Goal: Task Accomplishment & Management: Complete application form

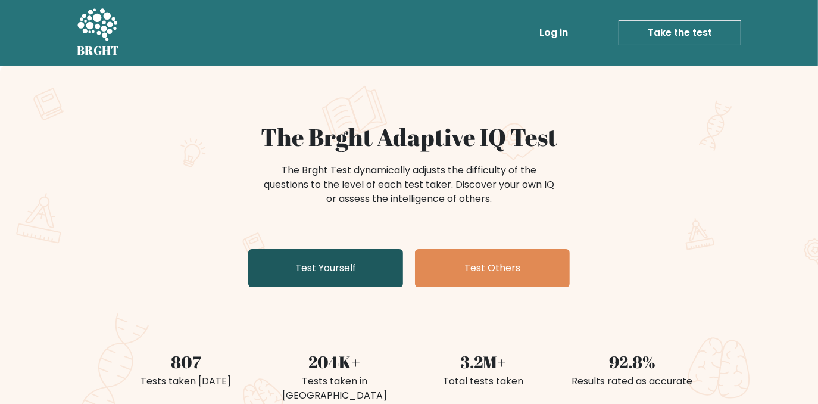
click at [347, 273] on link "Test Yourself" at bounding box center [325, 268] width 155 height 38
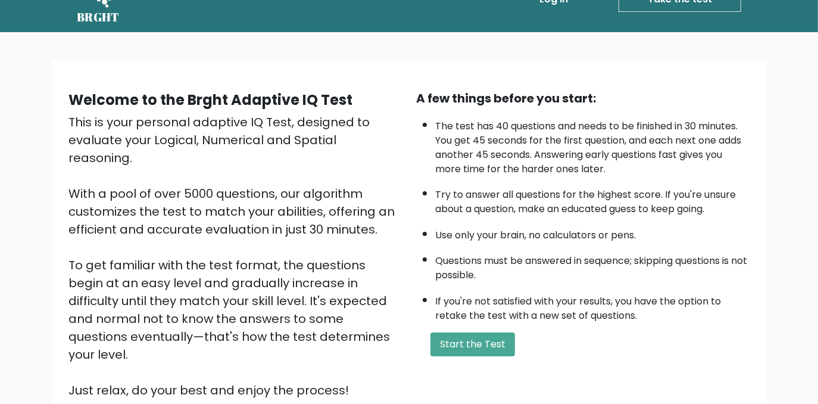
scroll to position [35, 0]
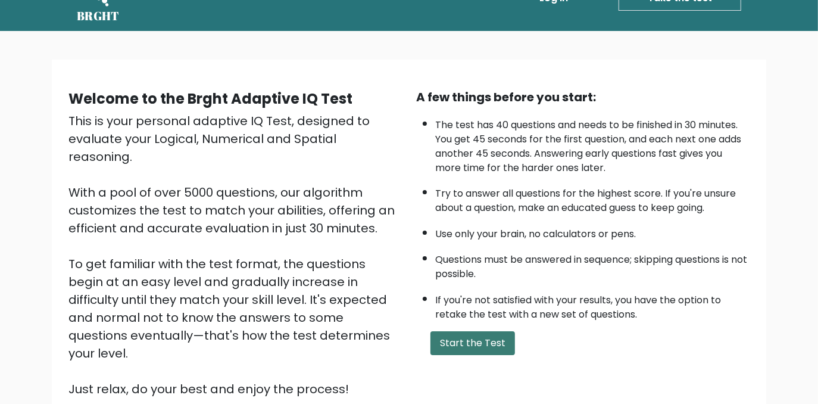
click at [491, 344] on button "Start the Test" at bounding box center [473, 343] width 85 height 24
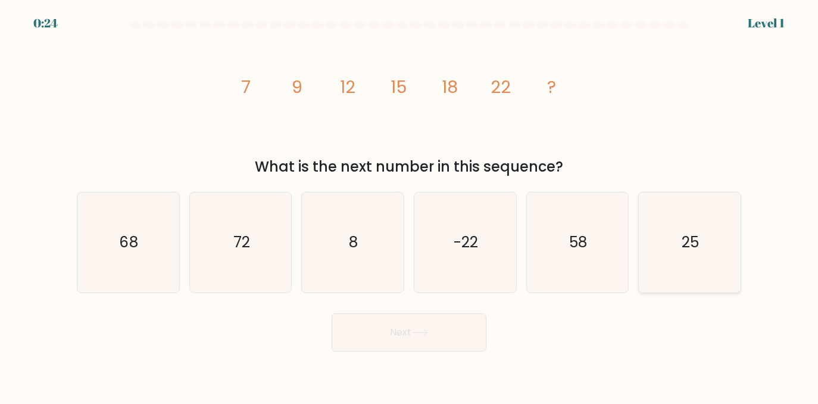
click at [694, 253] on icon "25" at bounding box center [690, 242] width 100 height 100
click at [410, 205] on input "f. 25" at bounding box center [409, 203] width 1 height 3
radio input "true"
click at [431, 322] on button "Next" at bounding box center [409, 332] width 155 height 38
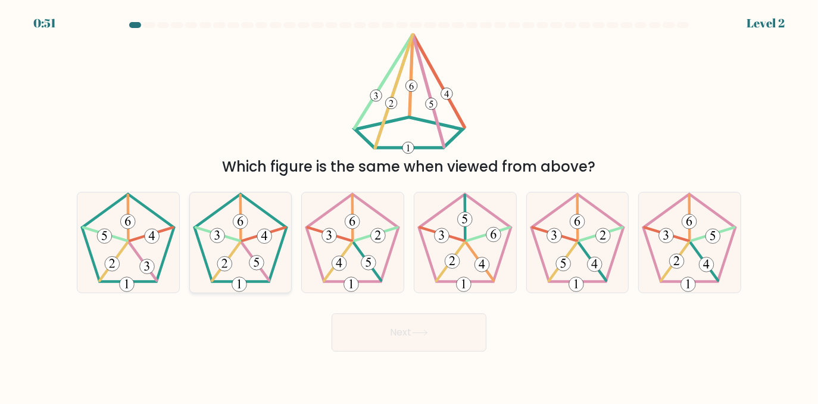
click at [259, 260] on 153 at bounding box center [257, 262] width 15 height 15
click at [409, 205] on input "b." at bounding box center [409, 203] width 1 height 3
radio input "true"
click at [441, 341] on button "Next" at bounding box center [409, 332] width 155 height 38
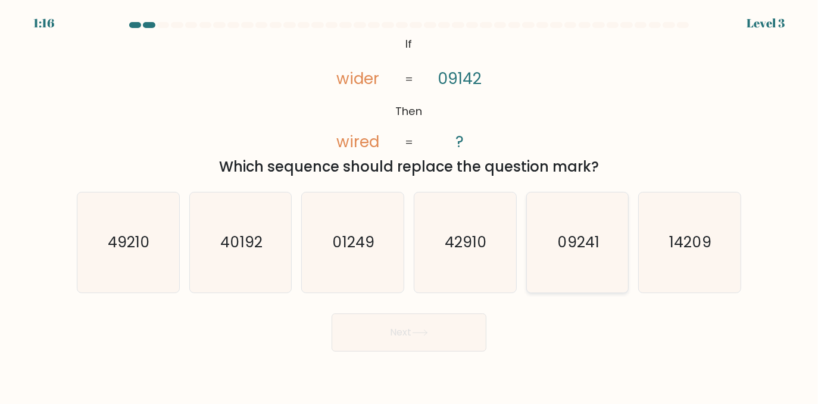
click at [590, 266] on icon "09241" at bounding box center [578, 242] width 100 height 100
click at [410, 205] on input "e. 09241" at bounding box center [409, 203] width 1 height 3
radio input "true"
click at [430, 337] on button "Next" at bounding box center [409, 332] width 155 height 38
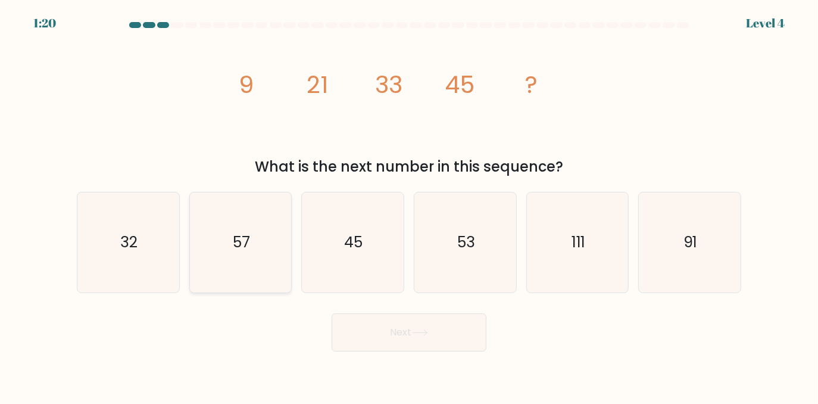
click at [239, 258] on icon "57" at bounding box center [241, 242] width 100 height 100
click at [409, 205] on input "b. 57" at bounding box center [409, 203] width 1 height 3
radio input "true"
click at [385, 323] on button "Next" at bounding box center [409, 332] width 155 height 38
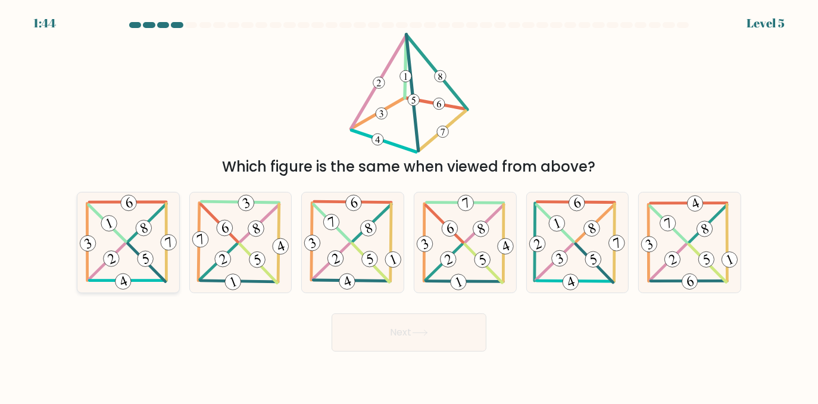
click at [166, 272] on 599 at bounding box center [166, 242] width 0 height 77
click at [409, 205] on input "a." at bounding box center [409, 203] width 1 height 3
radio input "true"
click at [403, 335] on button "Next" at bounding box center [409, 332] width 155 height 38
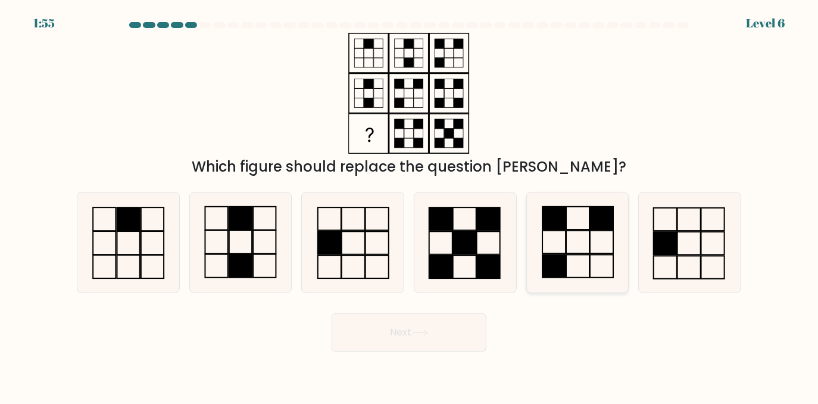
click at [628, 251] on div at bounding box center [578, 242] width 103 height 101
click at [410, 205] on input "e." at bounding box center [409, 203] width 1 height 3
radio input "true"
click at [425, 332] on icon at bounding box center [420, 332] width 14 height 5
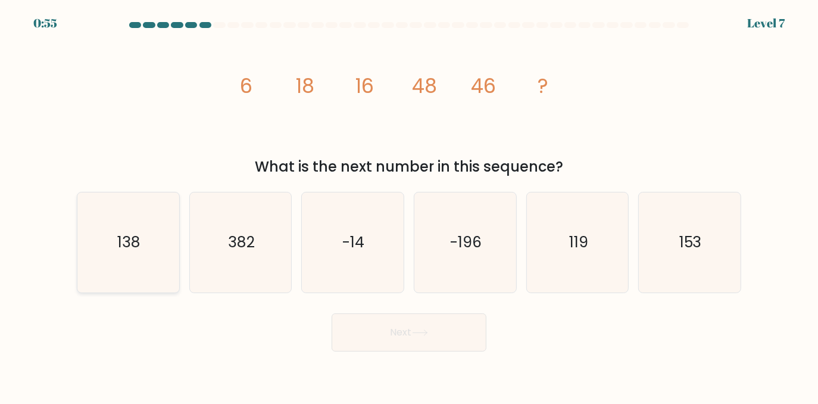
click at [145, 250] on icon "138" at bounding box center [128, 242] width 100 height 100
click at [409, 205] on input "a. 138" at bounding box center [409, 203] width 1 height 3
radio input "true"
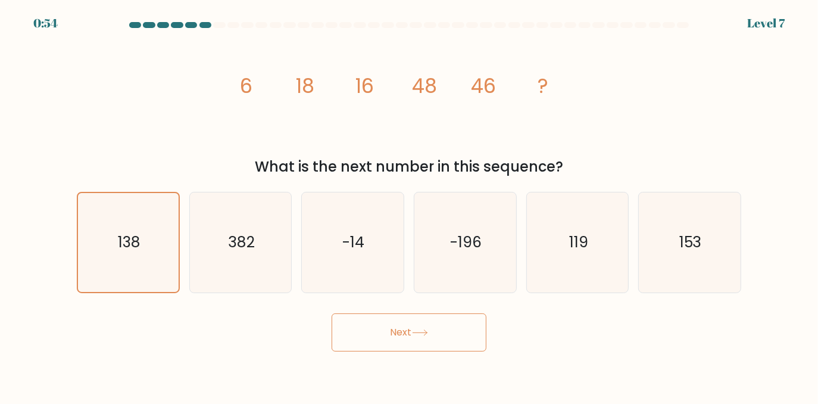
click at [418, 345] on button "Next" at bounding box center [409, 332] width 155 height 38
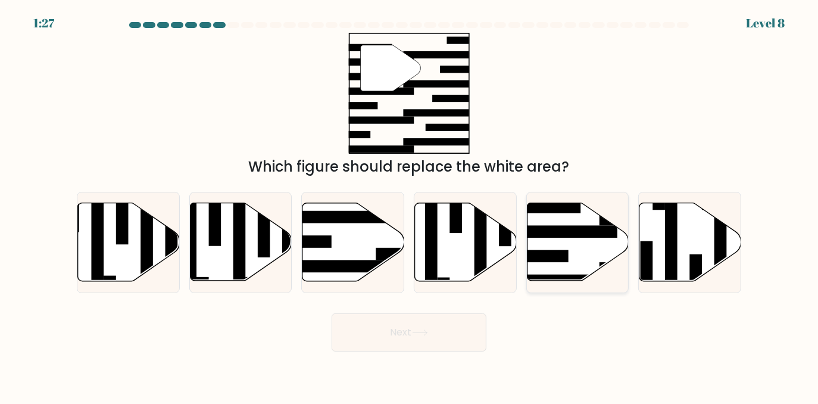
click at [581, 245] on icon at bounding box center [578, 242] width 102 height 78
click at [410, 205] on input "e." at bounding box center [409, 203] width 1 height 3
radio input "true"
click at [469, 341] on button "Next" at bounding box center [409, 332] width 155 height 38
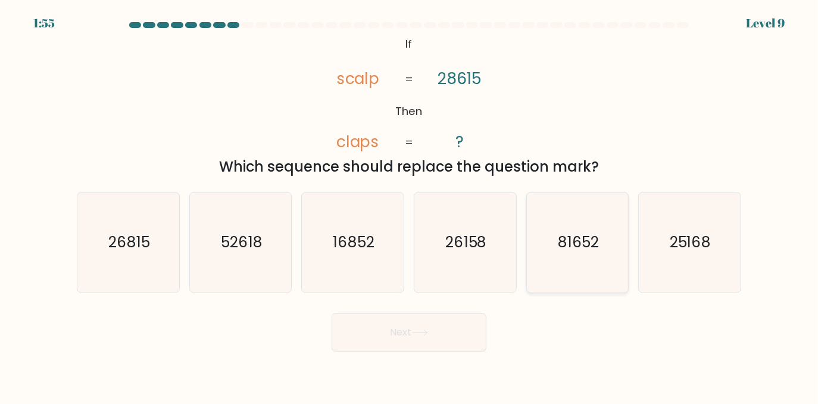
click at [559, 270] on icon "81652" at bounding box center [578, 242] width 100 height 100
click at [410, 205] on input "e. 81652" at bounding box center [409, 203] width 1 height 3
radio input "true"
click at [444, 335] on button "Next" at bounding box center [409, 332] width 155 height 38
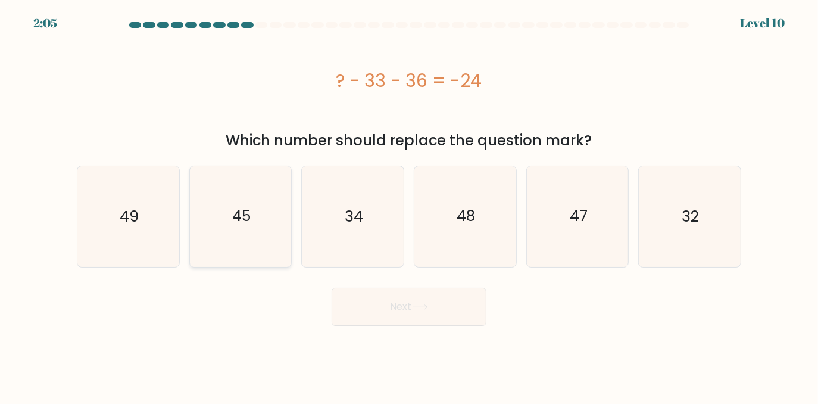
click at [237, 205] on icon "45" at bounding box center [241, 216] width 100 height 100
click at [409, 205] on input "b. 45" at bounding box center [409, 203] width 1 height 3
radio input "true"
click at [403, 315] on button "Next" at bounding box center [409, 307] width 155 height 38
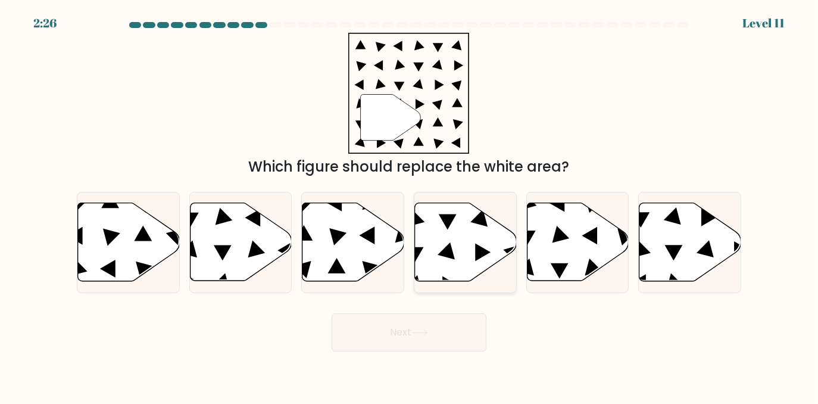
click at [489, 227] on icon at bounding box center [466, 242] width 102 height 78
click at [410, 205] on input "d." at bounding box center [409, 203] width 1 height 3
radio input "true"
click at [486, 323] on button "Next" at bounding box center [409, 332] width 155 height 38
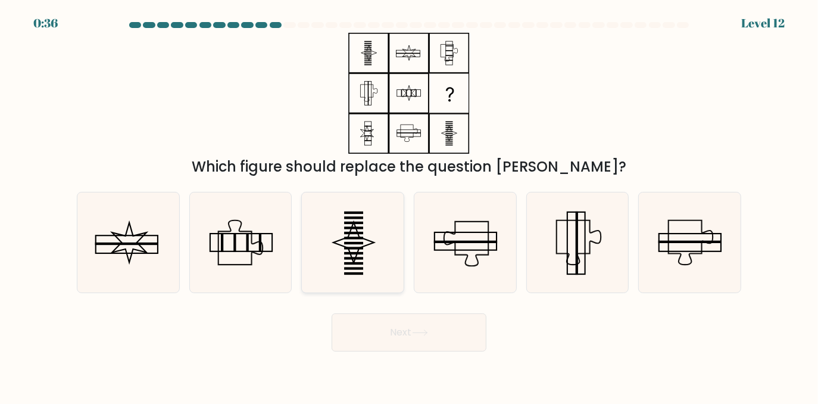
click at [373, 220] on icon at bounding box center [353, 242] width 100 height 100
click at [409, 205] on input "c." at bounding box center [409, 203] width 1 height 3
radio input "true"
click at [406, 334] on button "Next" at bounding box center [409, 332] width 155 height 38
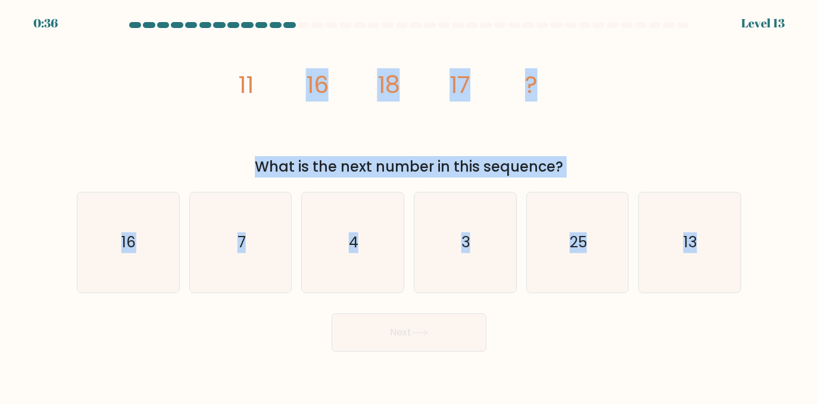
drag, startPoint x: 43, startPoint y: 35, endPoint x: 693, endPoint y: 316, distance: 708.3
click at [693, 316] on form at bounding box center [409, 186] width 818 height 329
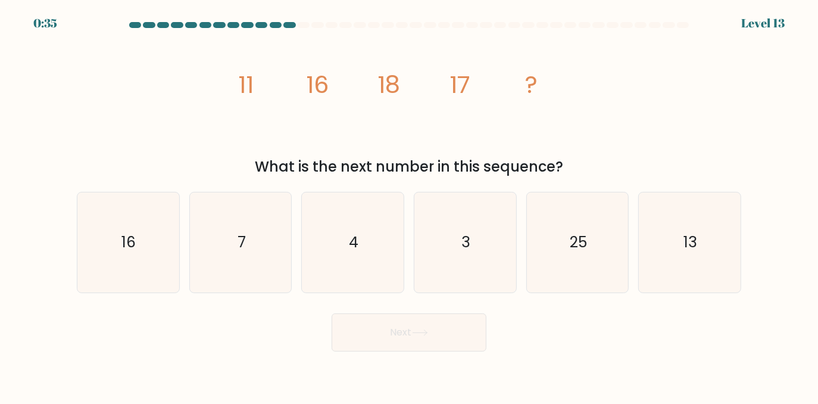
click at [695, 314] on div "Next" at bounding box center [409, 329] width 679 height 44
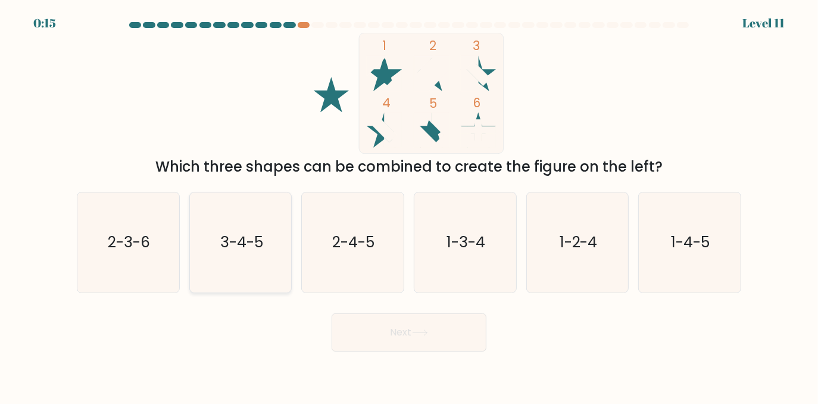
click at [276, 233] on icon "3-4-5" at bounding box center [241, 242] width 100 height 100
click at [409, 205] on input "b. 3-4-5" at bounding box center [409, 203] width 1 height 3
radio input "true"
click at [444, 347] on button "Next" at bounding box center [409, 332] width 155 height 38
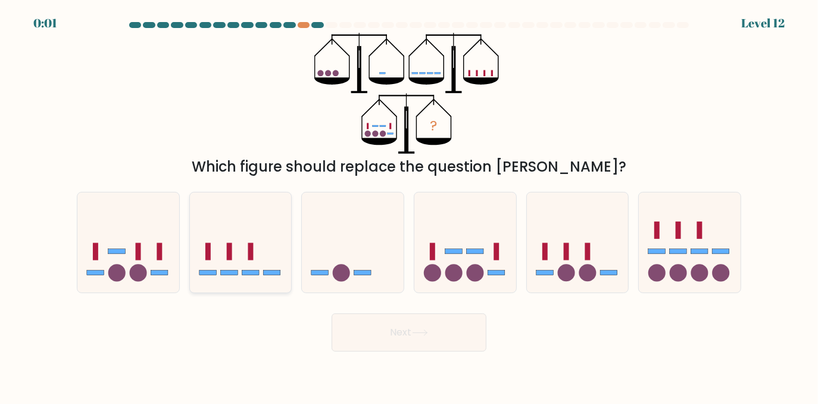
click at [264, 281] on icon at bounding box center [241, 242] width 102 height 84
click at [409, 205] on input "b." at bounding box center [409, 203] width 1 height 3
radio input "true"
click at [435, 340] on button "Next" at bounding box center [409, 332] width 155 height 38
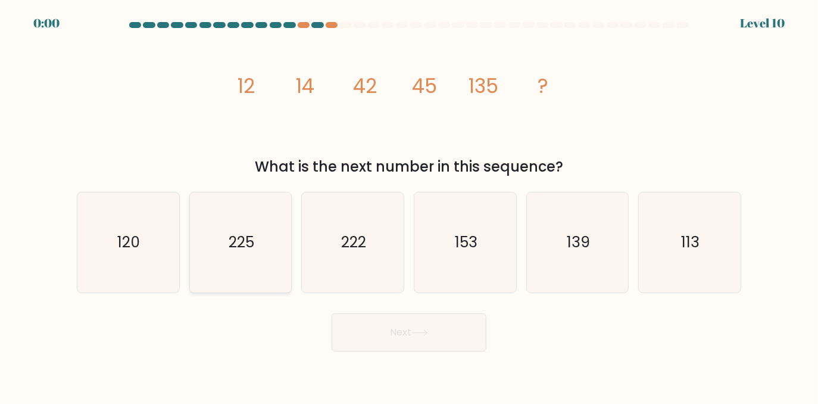
click at [258, 255] on icon "225" at bounding box center [241, 242] width 100 height 100
click at [409, 205] on input "b. 225" at bounding box center [409, 203] width 1 height 3
radio input "true"
click at [431, 341] on div "Next" at bounding box center [409, 329] width 679 height 44
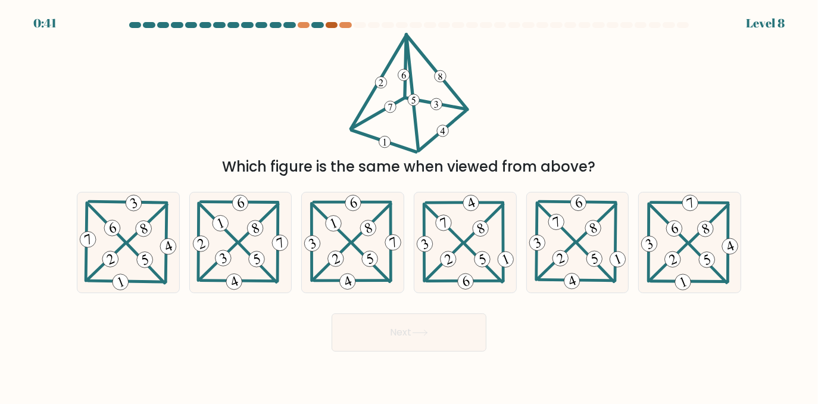
click at [332, 26] on div at bounding box center [332, 25] width 12 height 6
click at [346, 29] on div at bounding box center [409, 27] width 679 height 11
click at [109, 263] on 463 at bounding box center [110, 258] width 21 height 21
click at [409, 205] on input "a." at bounding box center [409, 203] width 1 height 3
radio input "true"
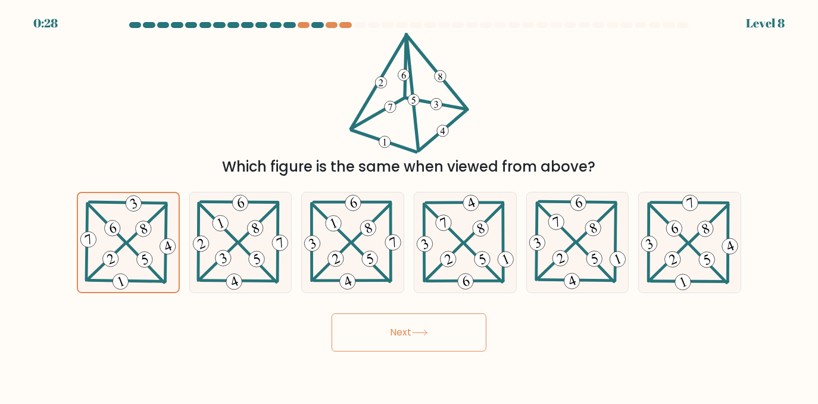
click at [458, 334] on button "Next" at bounding box center [409, 332] width 155 height 38
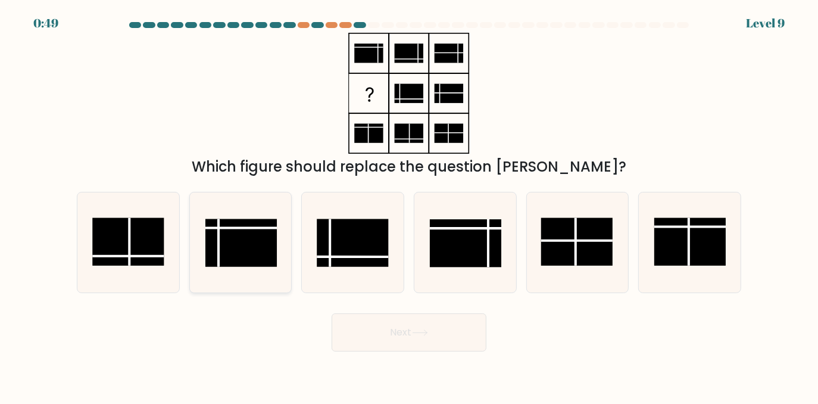
click at [257, 244] on rect at bounding box center [240, 243] width 71 height 48
click at [409, 205] on input "b." at bounding box center [409, 203] width 1 height 3
radio input "true"
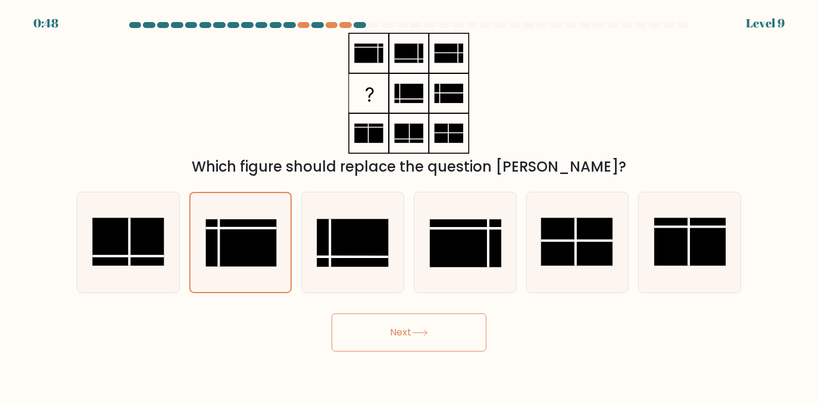
click at [426, 334] on icon at bounding box center [420, 332] width 16 height 7
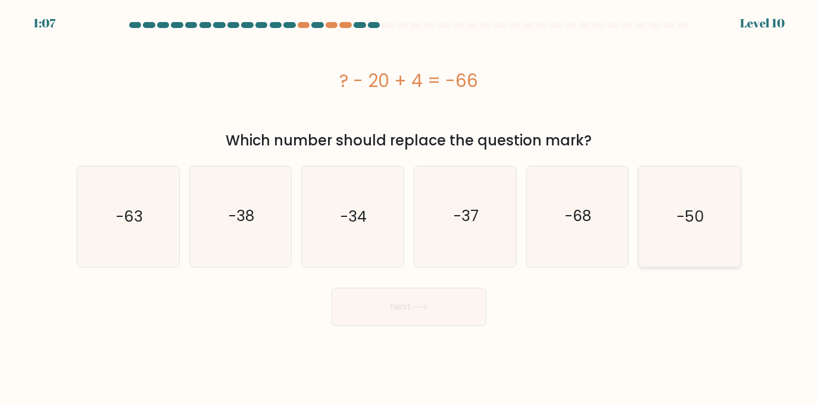
click at [712, 195] on icon "-50" at bounding box center [690, 216] width 100 height 100
click at [410, 202] on input "f. -50" at bounding box center [409, 203] width 1 height 3
radio input "true"
click at [432, 319] on button "Next" at bounding box center [409, 307] width 155 height 38
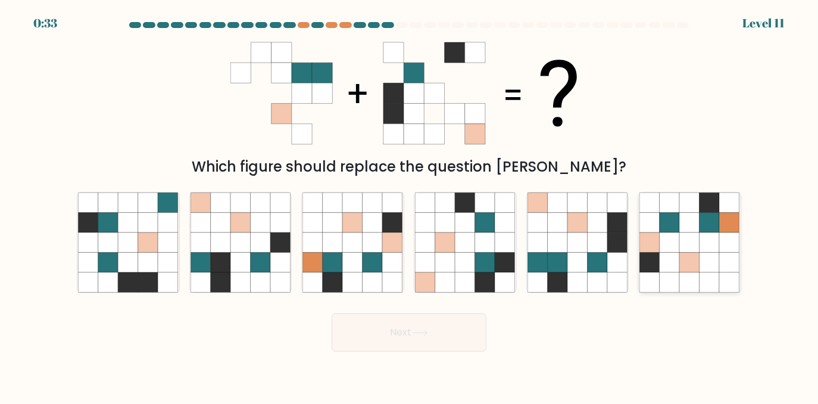
click at [715, 229] on icon at bounding box center [710, 222] width 20 height 20
click at [410, 205] on input "f." at bounding box center [409, 203] width 1 height 3
radio input "true"
click at [347, 340] on button "Next" at bounding box center [409, 332] width 155 height 38
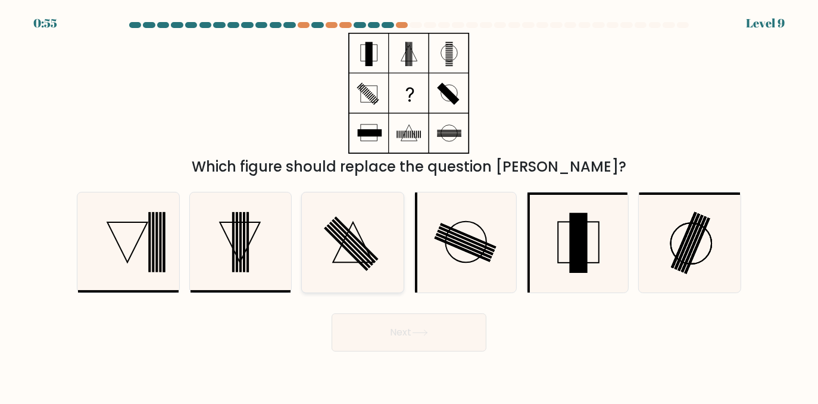
click at [371, 248] on icon at bounding box center [353, 242] width 100 height 100
click at [409, 205] on input "c." at bounding box center [409, 203] width 1 height 3
radio input "true"
click at [368, 323] on button "Next" at bounding box center [409, 332] width 155 height 38
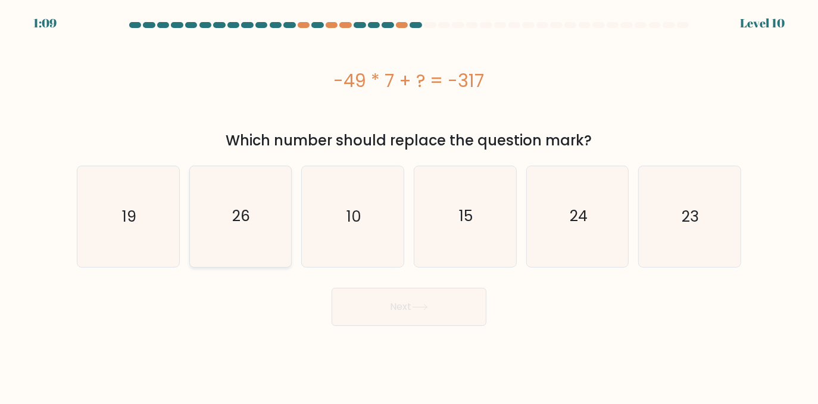
click at [229, 233] on icon "26" at bounding box center [241, 216] width 100 height 100
click at [409, 205] on input "b. 26" at bounding box center [409, 203] width 1 height 3
radio input "true"
click at [463, 319] on button "Next" at bounding box center [409, 307] width 155 height 38
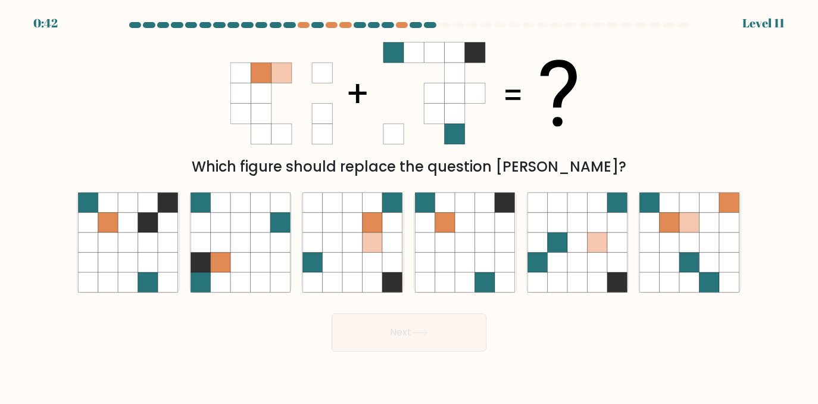
click at [301, 74] on icon at bounding box center [302, 73] width 20 height 20
click at [446, 257] on icon at bounding box center [445, 263] width 20 height 20
click at [410, 205] on input "d." at bounding box center [409, 203] width 1 height 3
radio input "true"
click at [432, 345] on button "Next" at bounding box center [409, 332] width 155 height 38
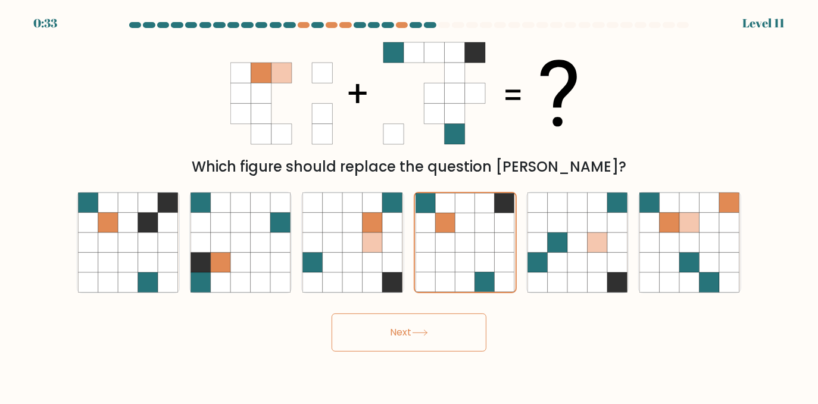
click at [377, 325] on button "Next" at bounding box center [409, 332] width 155 height 38
click at [270, 363] on body "0:31 Level 11" at bounding box center [409, 202] width 818 height 404
click at [475, 256] on icon at bounding box center [485, 262] width 20 height 20
click at [410, 205] on input "d." at bounding box center [409, 203] width 1 height 3
click at [427, 333] on icon at bounding box center [420, 332] width 14 height 5
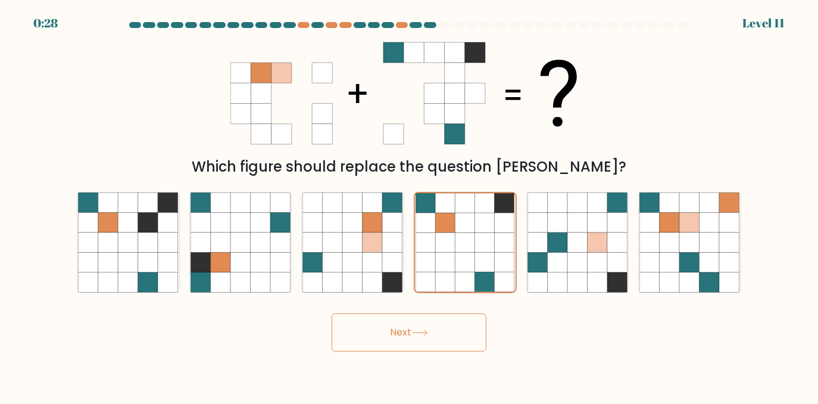
click at [615, 326] on div "Next" at bounding box center [409, 329] width 679 height 44
click at [493, 57] on icon at bounding box center [409, 93] width 357 height 121
click at [435, 80] on g at bounding box center [435, 93] width 102 height 102
click at [367, 247] on icon at bounding box center [373, 242] width 20 height 20
click at [409, 205] on input "c." at bounding box center [409, 203] width 1 height 3
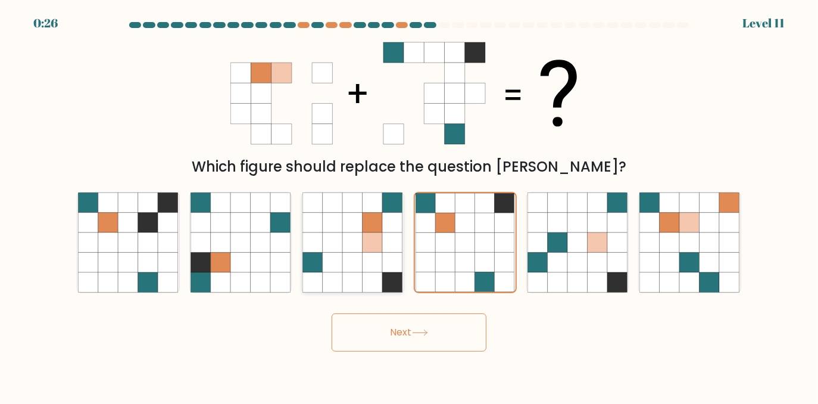
radio input "true"
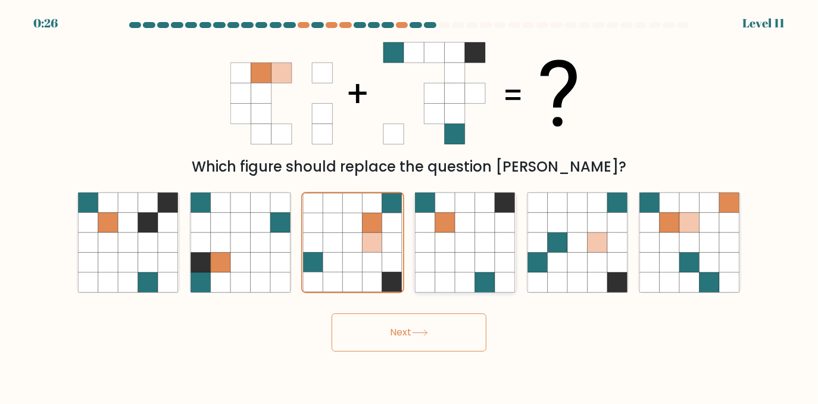
click at [451, 245] on icon at bounding box center [445, 242] width 20 height 20
click at [410, 205] on input "d." at bounding box center [409, 203] width 1 height 3
radio input "true"
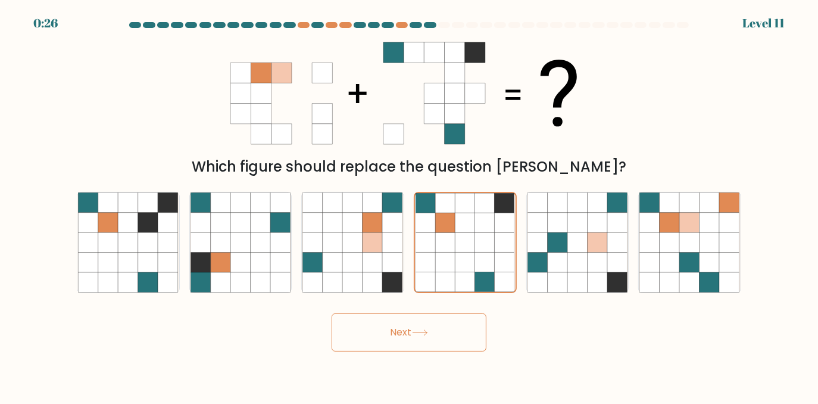
click at [423, 326] on button "Next" at bounding box center [409, 332] width 155 height 38
click at [382, 343] on button "Next" at bounding box center [409, 332] width 155 height 38
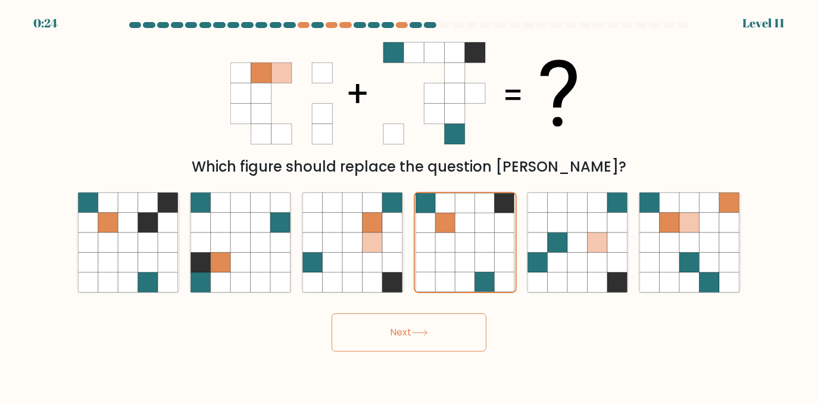
click at [382, 343] on button "Next" at bounding box center [409, 332] width 155 height 38
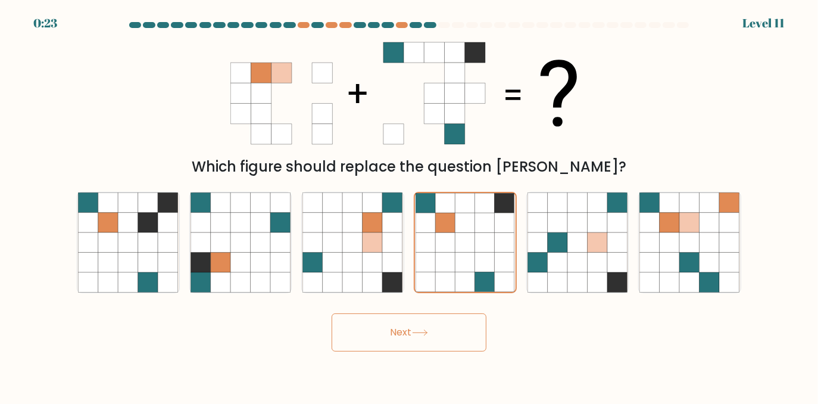
click at [382, 343] on button "Next" at bounding box center [409, 332] width 155 height 38
click at [394, 330] on button "Next" at bounding box center [409, 332] width 155 height 38
click at [399, 312] on div "Next" at bounding box center [409, 329] width 679 height 44
click at [399, 322] on button "Next" at bounding box center [409, 332] width 155 height 38
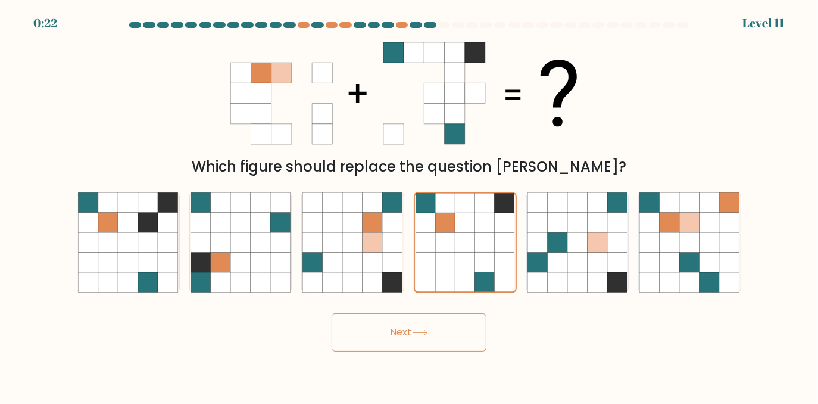
click at [399, 322] on button "Next" at bounding box center [409, 332] width 155 height 38
click at [406, 322] on button "Next" at bounding box center [409, 332] width 155 height 38
click at [471, 322] on button "Next" at bounding box center [409, 332] width 155 height 38
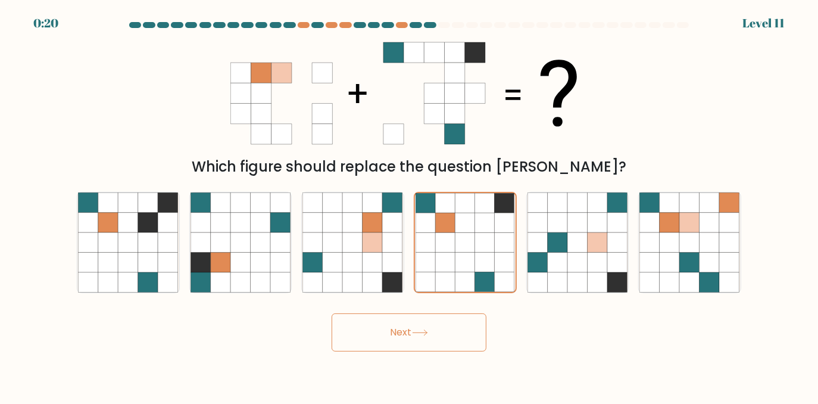
click at [471, 322] on button "Next" at bounding box center [409, 332] width 155 height 38
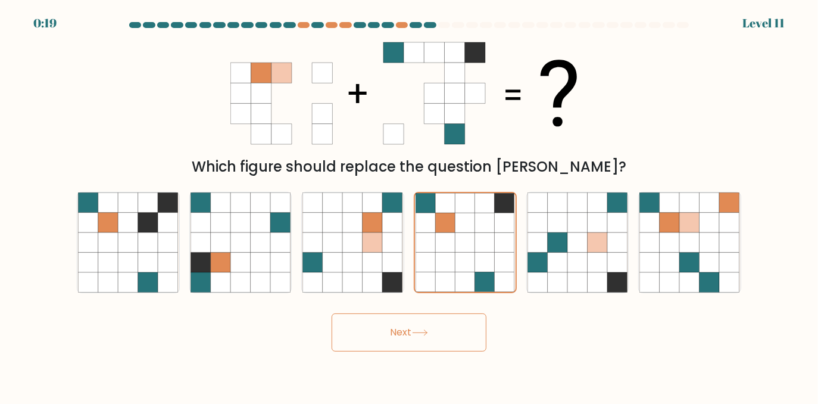
click at [471, 322] on button "Next" at bounding box center [409, 332] width 155 height 38
click at [472, 322] on button "Next" at bounding box center [409, 332] width 155 height 38
click at [43, 244] on form at bounding box center [409, 186] width 818 height 329
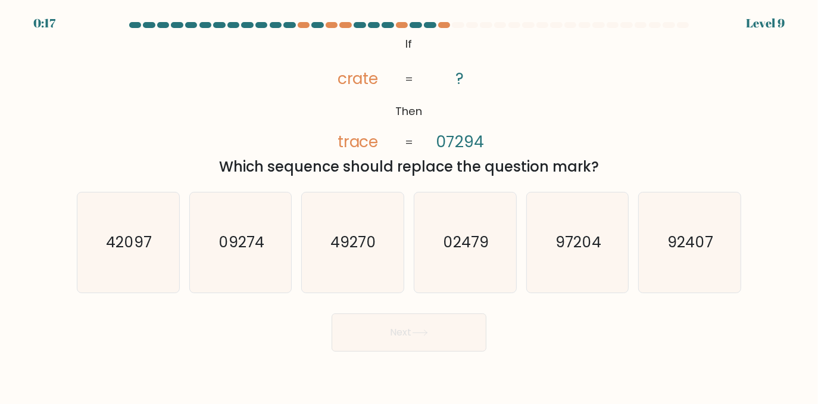
click at [122, 244] on text "42097" at bounding box center [130, 242] width 46 height 21
click at [409, 205] on input "a. 42097" at bounding box center [409, 203] width 1 height 3
radio input "true"
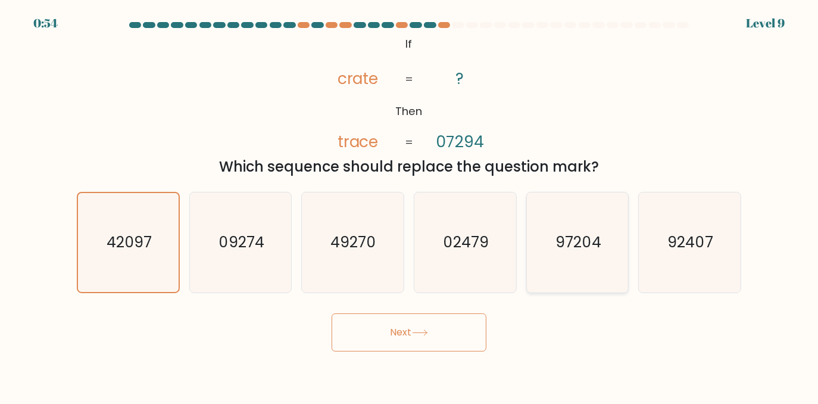
click at [582, 220] on icon "97204" at bounding box center [578, 242] width 100 height 100
click at [410, 205] on input "e. 97204" at bounding box center [409, 203] width 1 height 3
radio input "true"
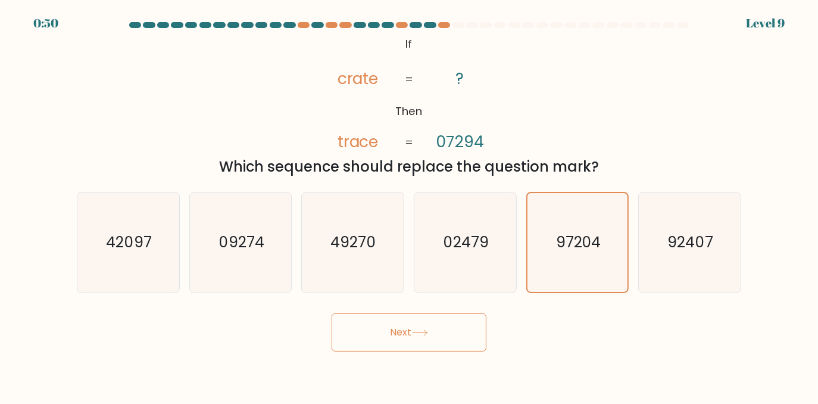
click at [411, 332] on button "Next" at bounding box center [409, 332] width 155 height 38
click at [468, 338] on button "Next" at bounding box center [409, 332] width 155 height 38
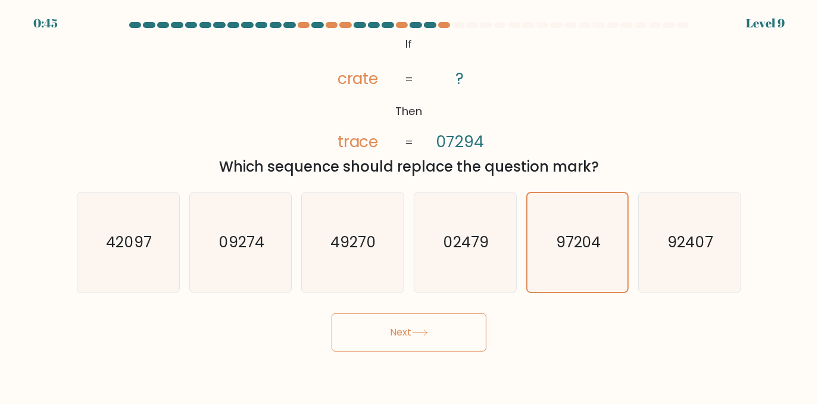
click at [468, 338] on button "Next" at bounding box center [409, 332] width 155 height 38
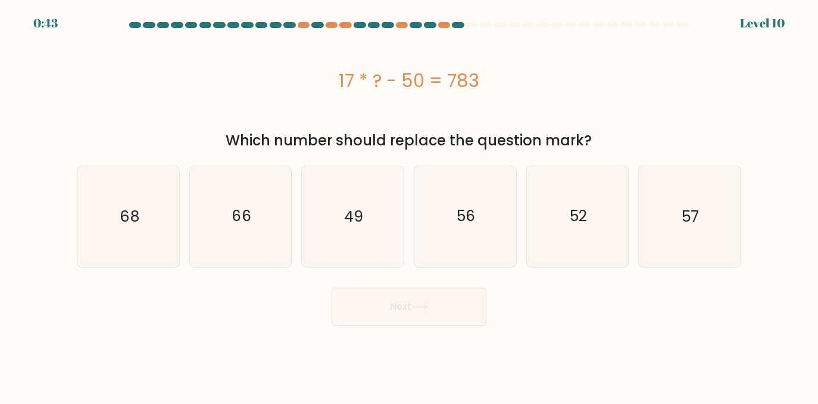
click at [451, 379] on body "0:43 Level 10" at bounding box center [409, 202] width 818 height 404
click at [336, 200] on icon "49" at bounding box center [353, 216] width 100 height 100
click at [409, 202] on input "c. 49" at bounding box center [409, 203] width 1 height 3
radio input "true"
click at [374, 313] on button "Next" at bounding box center [409, 307] width 155 height 38
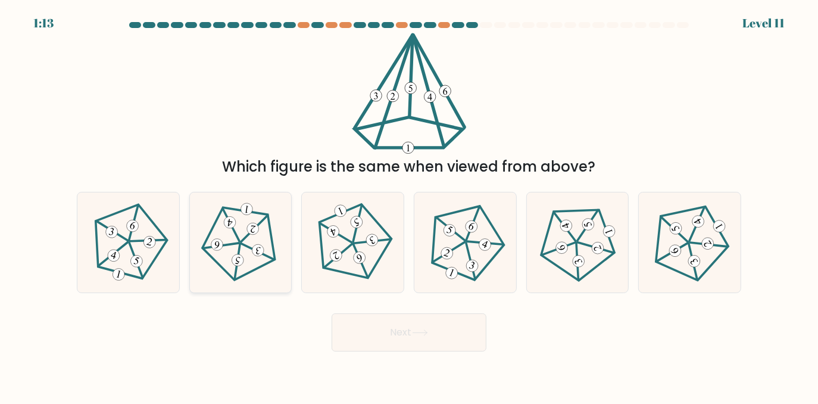
click at [236, 226] on icon at bounding box center [241, 242] width 80 height 80
click at [409, 205] on input "b." at bounding box center [409, 203] width 1 height 3
radio input "true"
click at [395, 317] on button "Next" at bounding box center [409, 332] width 155 height 38
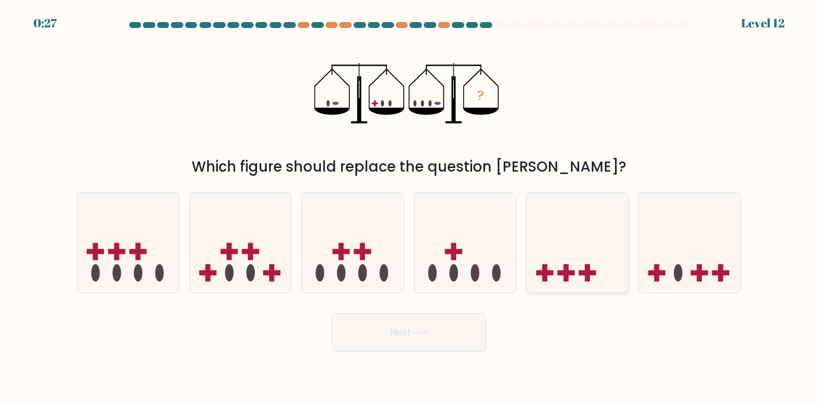
click at [576, 278] on icon at bounding box center [578, 242] width 102 height 84
click at [410, 205] on input "e." at bounding box center [409, 203] width 1 height 3
radio input "true"
click at [479, 328] on button "Next" at bounding box center [409, 332] width 155 height 38
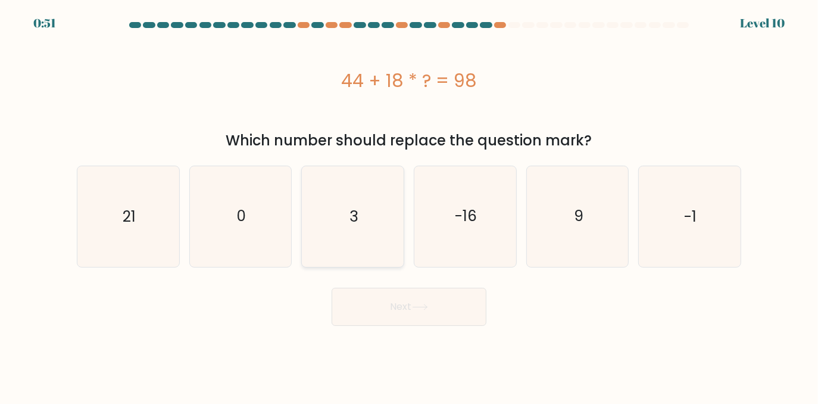
click at [361, 220] on icon "3" at bounding box center [353, 216] width 100 height 100
click at [409, 205] on input "c. 3" at bounding box center [409, 203] width 1 height 3
radio input "true"
click at [387, 317] on button "Next" at bounding box center [409, 307] width 155 height 38
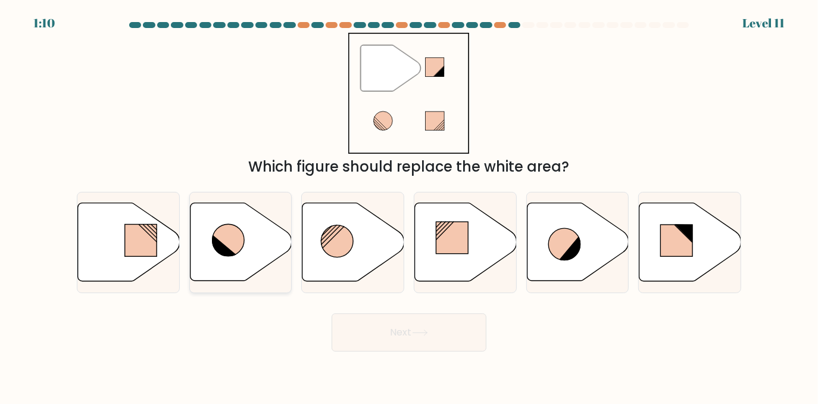
click at [231, 260] on icon at bounding box center [241, 242] width 102 height 78
click at [409, 205] on input "b." at bounding box center [409, 203] width 1 height 3
radio input "true"
click at [382, 338] on button "Next" at bounding box center [409, 332] width 155 height 38
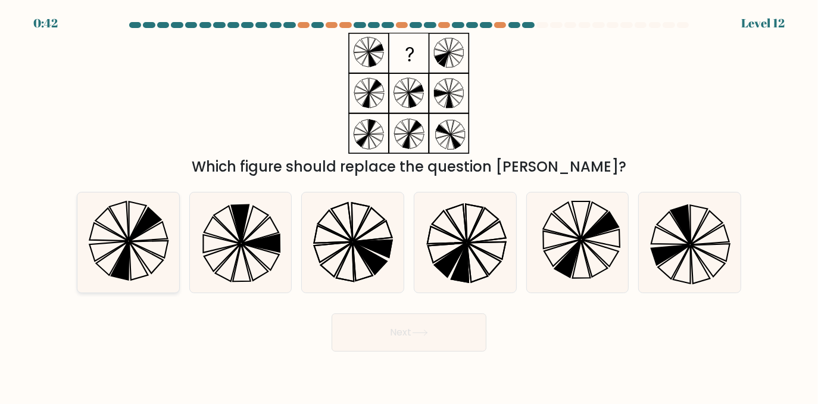
click at [143, 261] on icon at bounding box center [147, 258] width 34 height 32
click at [409, 205] on input "a." at bounding box center [409, 203] width 1 height 3
radio input "true"
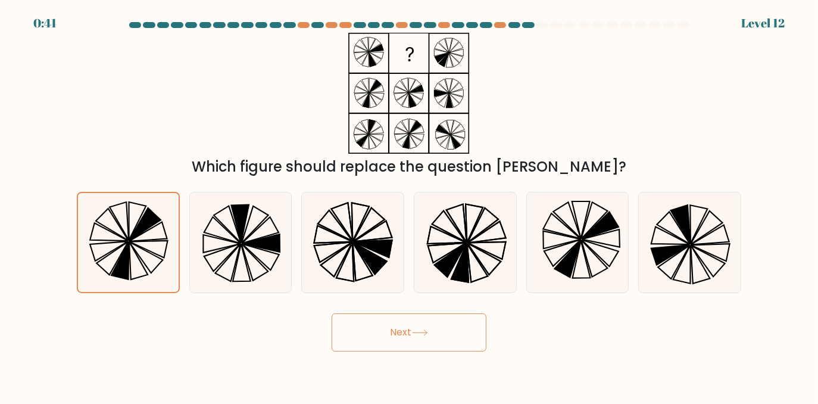
click at [376, 327] on button "Next" at bounding box center [409, 332] width 155 height 38
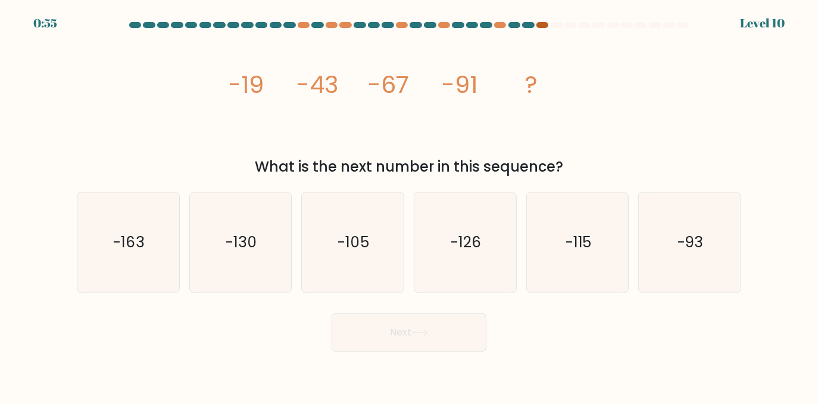
click at [548, 26] on div at bounding box center [543, 25] width 12 height 6
click at [533, 24] on div at bounding box center [528, 25] width 12 height 6
click at [540, 24] on div at bounding box center [543, 25] width 12 height 6
click at [552, 259] on icon "-115" at bounding box center [578, 242] width 100 height 100
click at [410, 205] on input "e. -115" at bounding box center [409, 203] width 1 height 3
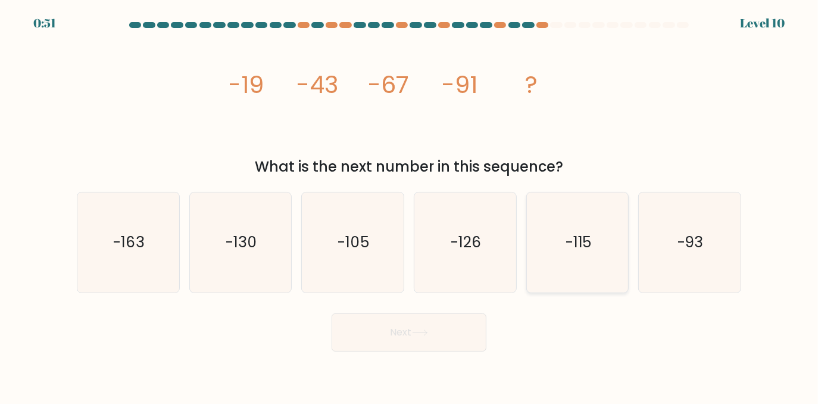
radio input "true"
click at [423, 331] on icon at bounding box center [420, 332] width 16 height 7
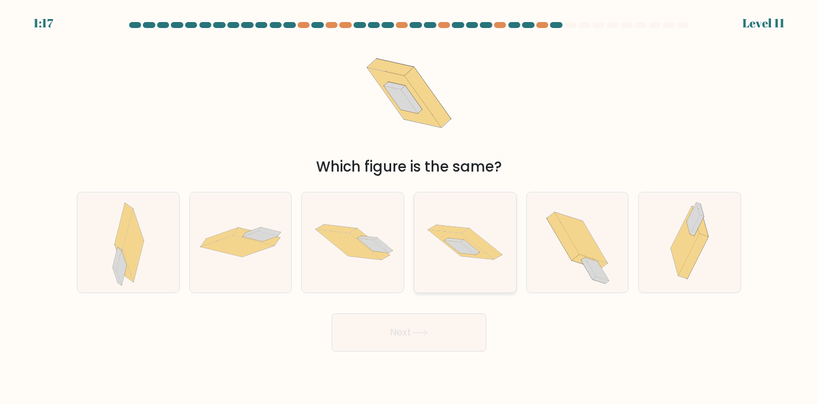
click at [431, 256] on icon at bounding box center [466, 241] width 102 height 67
click at [410, 205] on input "d." at bounding box center [409, 203] width 1 height 3
radio input "true"
click at [428, 335] on icon at bounding box center [420, 332] width 16 height 7
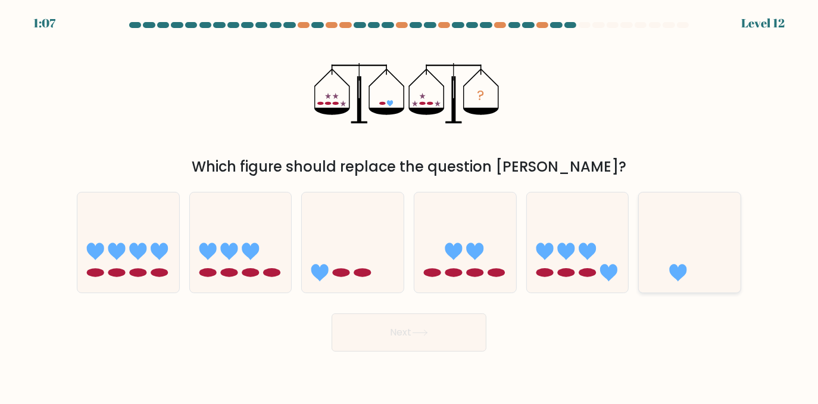
click at [658, 257] on icon at bounding box center [690, 242] width 102 height 84
click at [410, 205] on input "f." at bounding box center [409, 203] width 1 height 3
radio input "true"
click at [426, 328] on button "Next" at bounding box center [409, 332] width 155 height 38
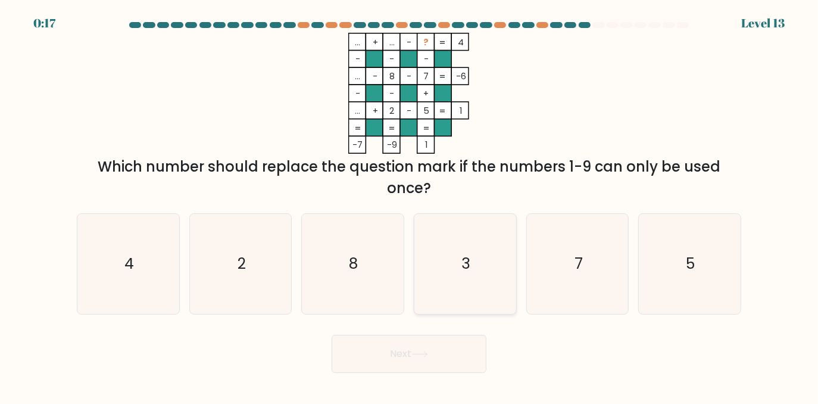
click at [462, 277] on icon "3" at bounding box center [465, 264] width 100 height 100
click at [410, 205] on input "d. 3" at bounding box center [409, 203] width 1 height 3
radio input "true"
click at [465, 362] on button "Next" at bounding box center [409, 354] width 155 height 38
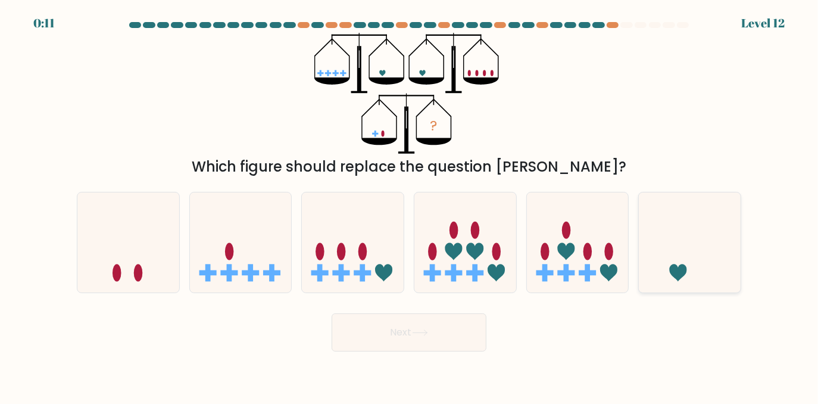
click at [677, 263] on icon at bounding box center [690, 242] width 102 height 84
click at [410, 205] on input "f." at bounding box center [409, 203] width 1 height 3
radio input "true"
click at [418, 351] on body "0:05 Level 12" at bounding box center [409, 202] width 818 height 404
click at [423, 341] on button "Next" at bounding box center [409, 332] width 155 height 38
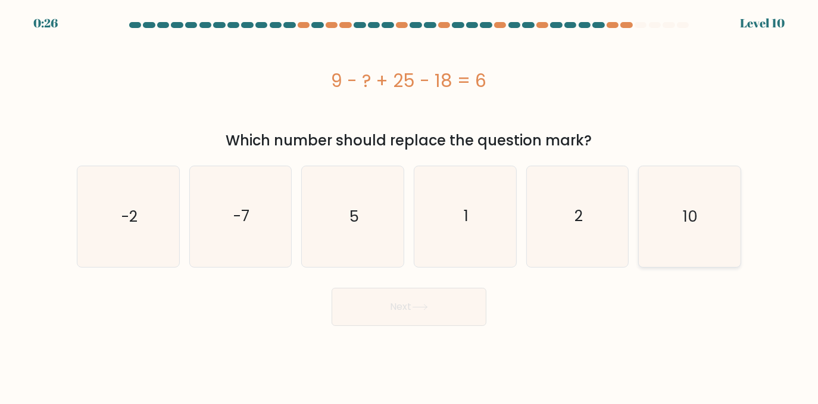
click at [689, 182] on icon "10" at bounding box center [690, 216] width 100 height 100
click at [410, 202] on input "f. 10" at bounding box center [409, 203] width 1 height 3
radio input "true"
click at [412, 297] on button "Next" at bounding box center [409, 307] width 155 height 38
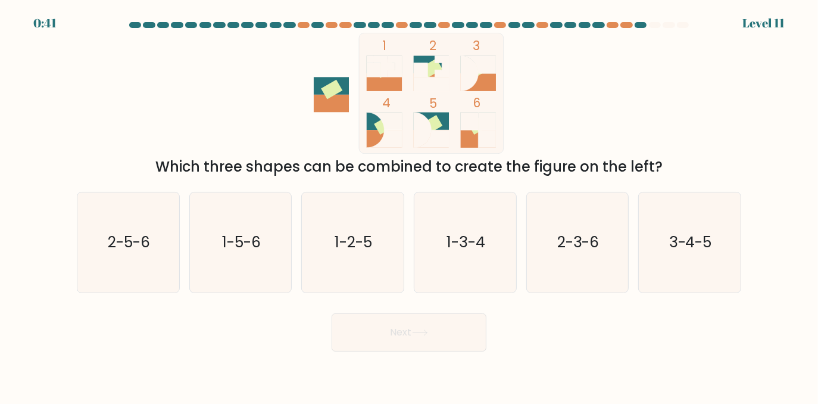
click at [425, 130] on icon at bounding box center [423, 130] width 18 height 35
click at [648, 241] on icon "3-4-5" at bounding box center [690, 242] width 100 height 100
click at [410, 205] on input "f. 3-4-5" at bounding box center [409, 203] width 1 height 3
radio input "true"
click at [449, 342] on button "Next" at bounding box center [409, 332] width 155 height 38
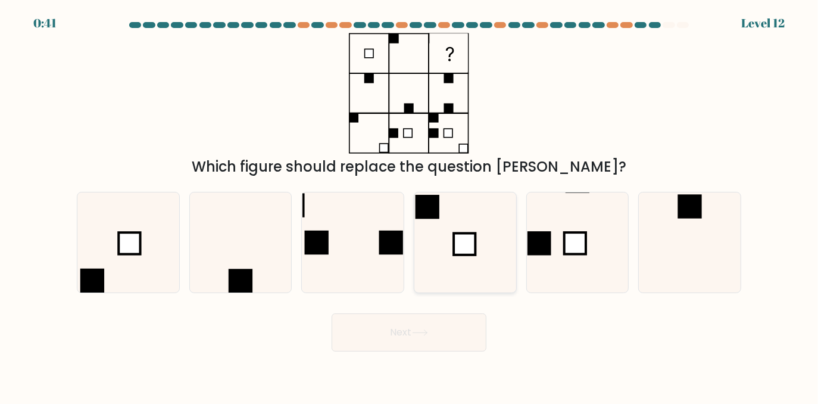
click at [471, 263] on icon at bounding box center [465, 242] width 100 height 100
click at [410, 205] on input "d." at bounding box center [409, 203] width 1 height 3
radio input "true"
click at [441, 343] on button "Next" at bounding box center [409, 332] width 155 height 38
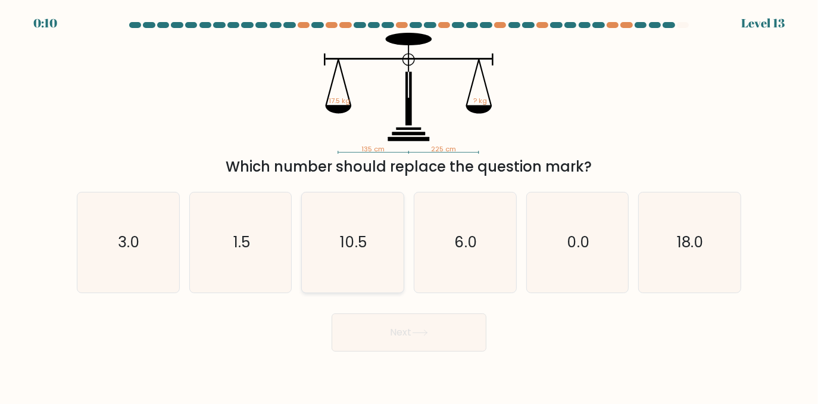
click at [373, 242] on icon "10.5" at bounding box center [353, 242] width 100 height 100
click at [409, 205] on input "c. 10.5" at bounding box center [409, 203] width 1 height 3
radio input "true"
click at [144, 260] on icon "3.0" at bounding box center [128, 242] width 100 height 100
click at [409, 205] on input "a. 3.0" at bounding box center [409, 203] width 1 height 3
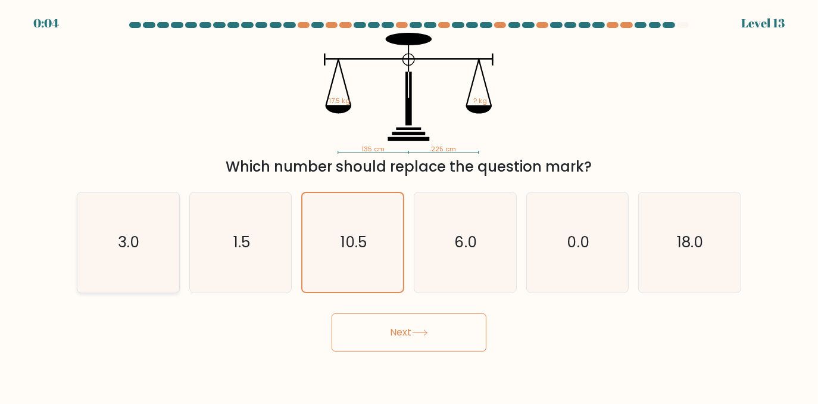
radio input "true"
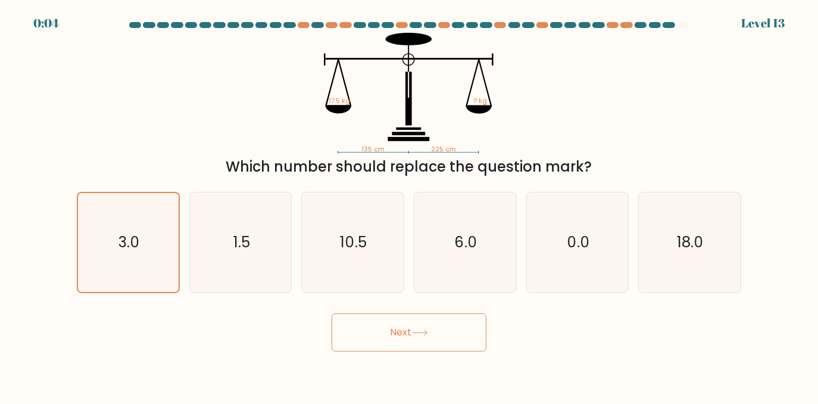
click at [380, 317] on button "Next" at bounding box center [409, 332] width 155 height 38
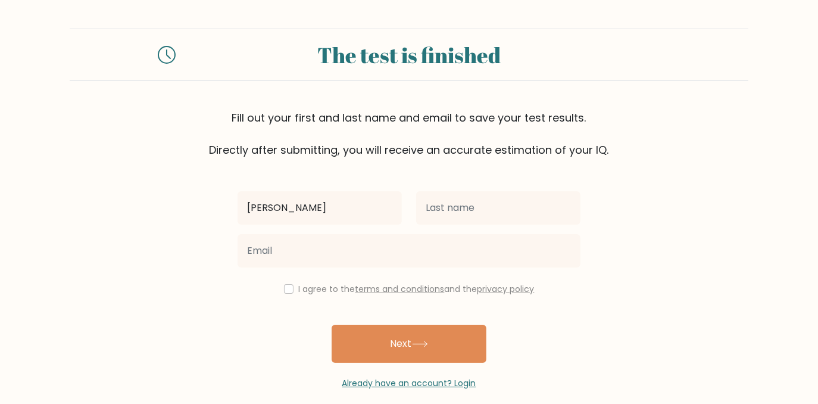
type input "[PERSON_NAME]"
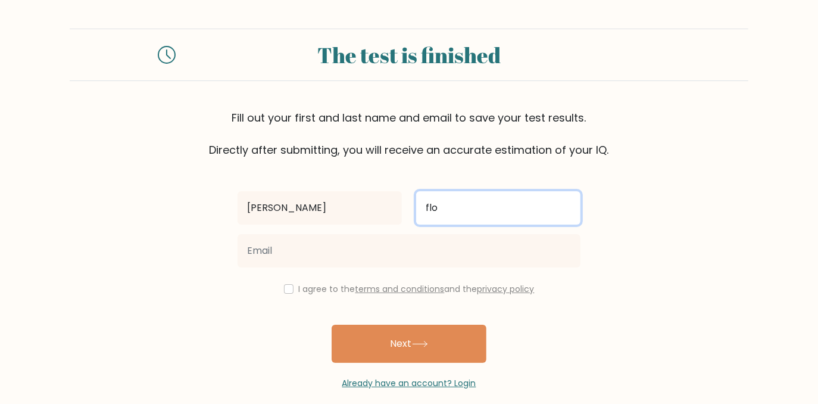
type input "FLORENCONDIA"
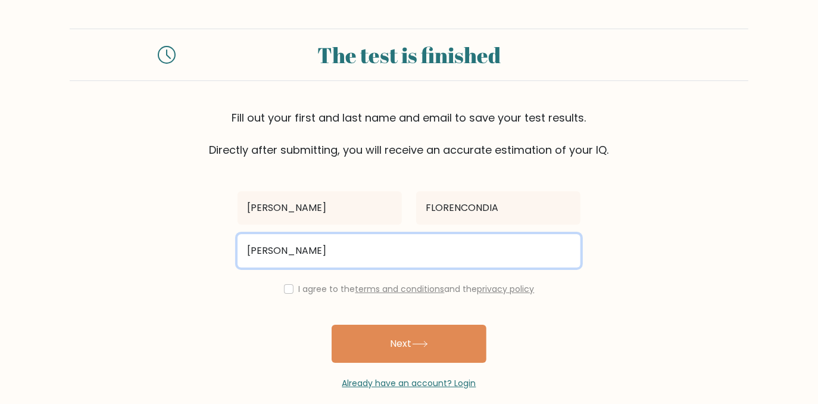
type input "[EMAIL_ADDRESS][DOMAIN_NAME]"
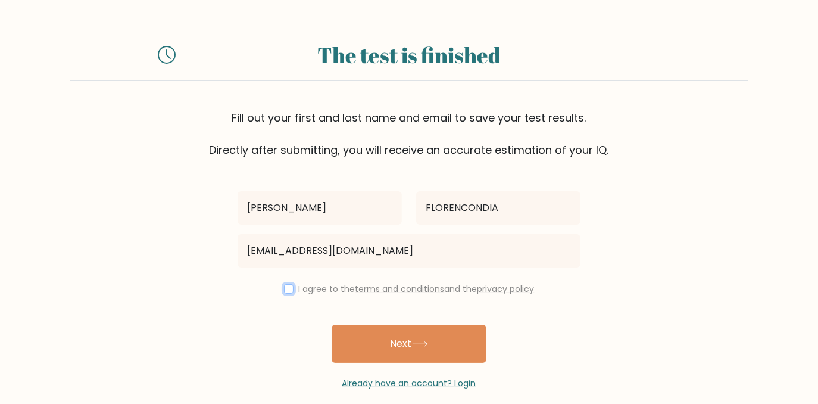
click at [288, 292] on input "checkbox" at bounding box center [289, 289] width 10 height 10
checkbox input "true"
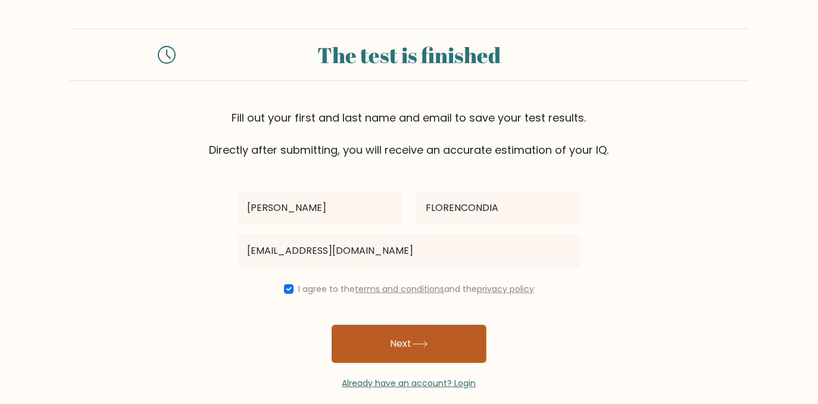
click at [391, 345] on button "Next" at bounding box center [409, 344] width 155 height 38
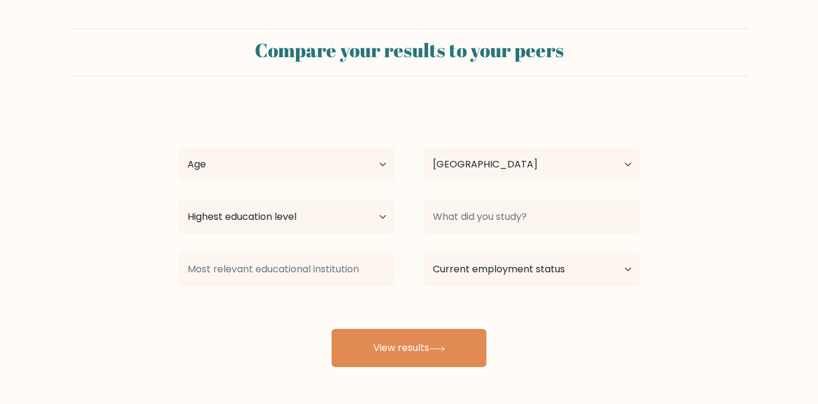
select select "PH"
click at [327, 164] on select "Age Under [DEMOGRAPHIC_DATA] [DEMOGRAPHIC_DATA] [DEMOGRAPHIC_DATA] [DEMOGRAPHIC…" at bounding box center [286, 164] width 217 height 33
select select "35_44"
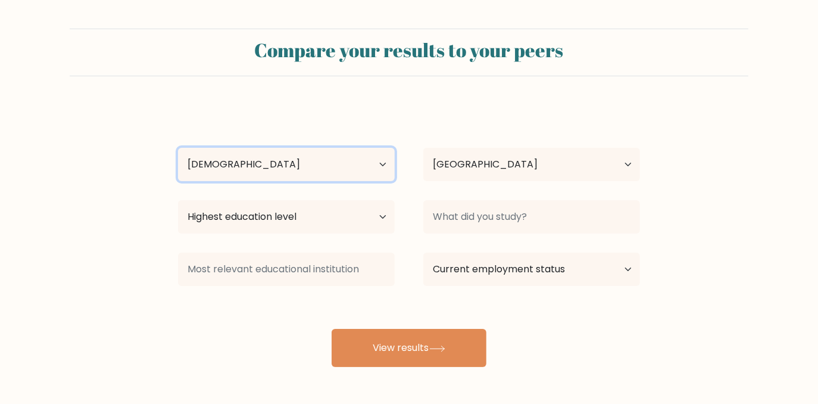
click at [178, 148] on select "Age Under [DEMOGRAPHIC_DATA] [DEMOGRAPHIC_DATA] [DEMOGRAPHIC_DATA] [DEMOGRAPHIC…" at bounding box center [286, 164] width 217 height 33
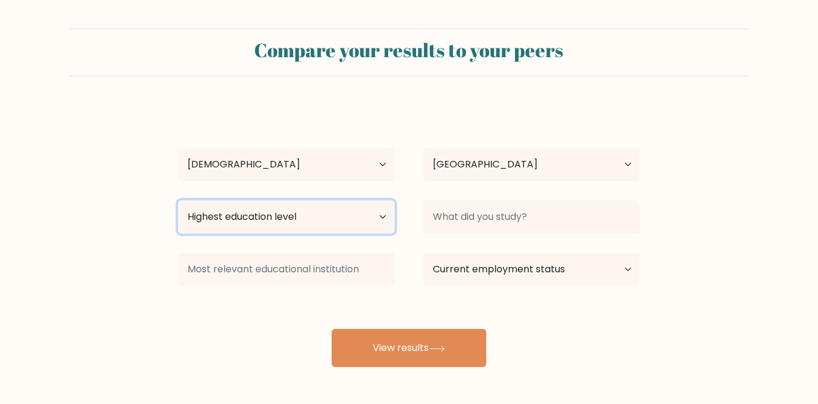
click at [307, 222] on select "Highest education level No schooling Primary Lower Secondary Upper Secondary Oc…" at bounding box center [286, 216] width 217 height 33
select select "bachelors_degree"
click at [178, 200] on select "Highest education level No schooling Primary Lower Secondary Upper Secondary Oc…" at bounding box center [286, 216] width 217 height 33
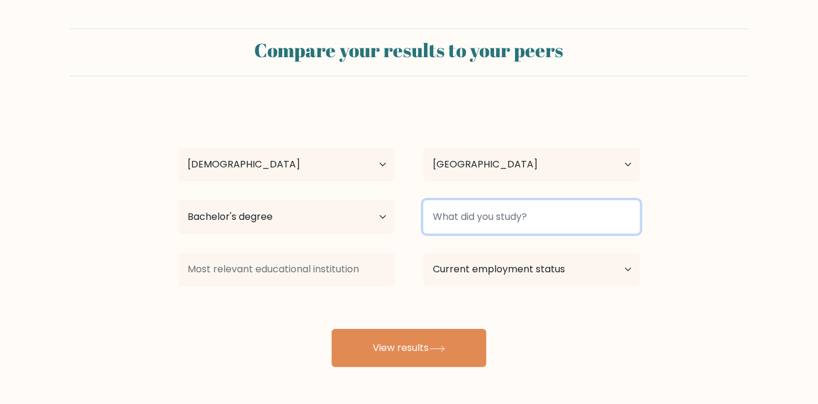
click at [473, 216] on input at bounding box center [531, 216] width 217 height 33
type input "M"
type input "B"
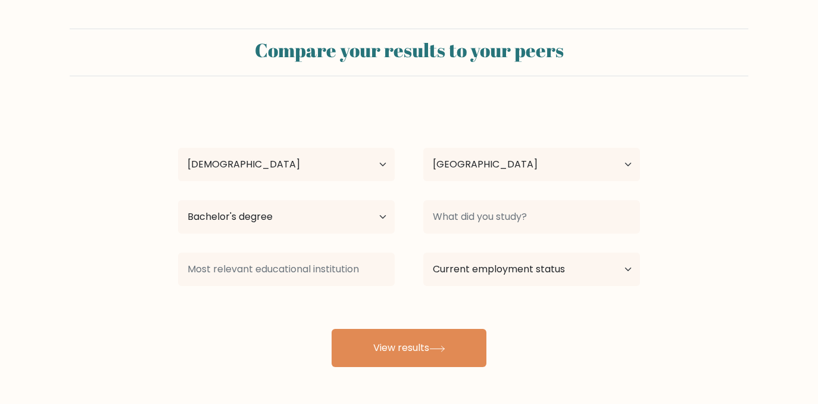
select select "35_44"
select select "PH"
select select "bachelors_degree"
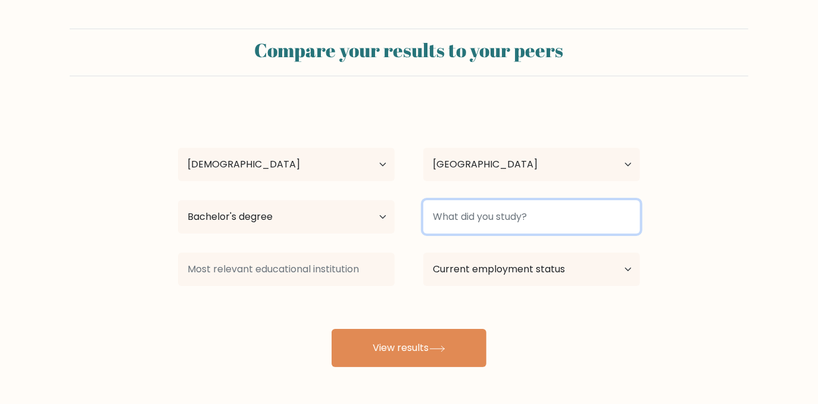
click at [478, 217] on input at bounding box center [531, 216] width 217 height 33
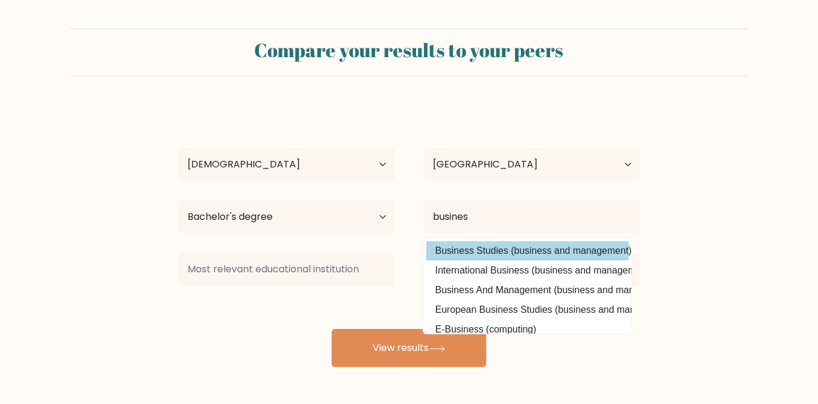
click at [533, 249] on option "Business Studies (business and management)" at bounding box center [527, 250] width 203 height 19
type input "Business Studies"
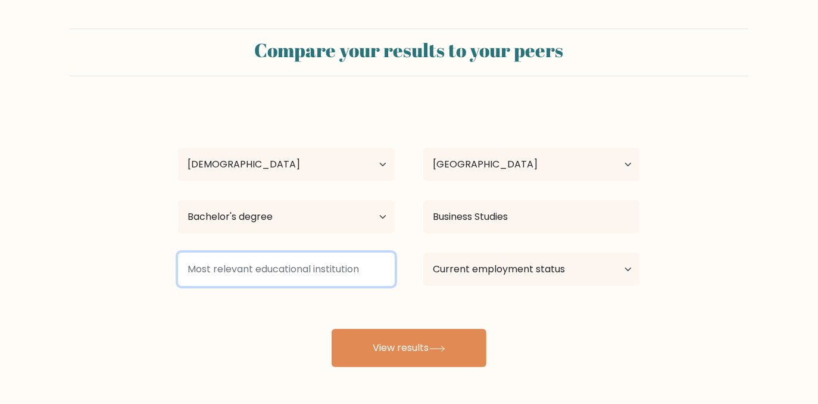
click at [286, 260] on input at bounding box center [286, 269] width 217 height 33
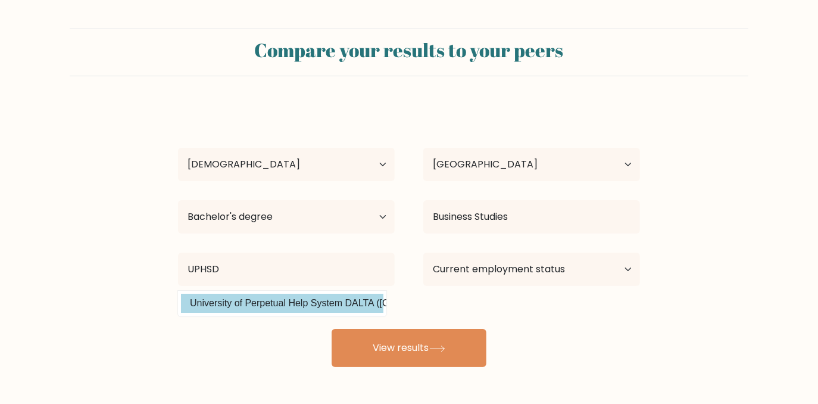
click at [341, 310] on option "University of Perpetual Help System DALTA ([GEOGRAPHIC_DATA])" at bounding box center [282, 303] width 203 height 19
type input "University of Perpetual Help System DALTA"
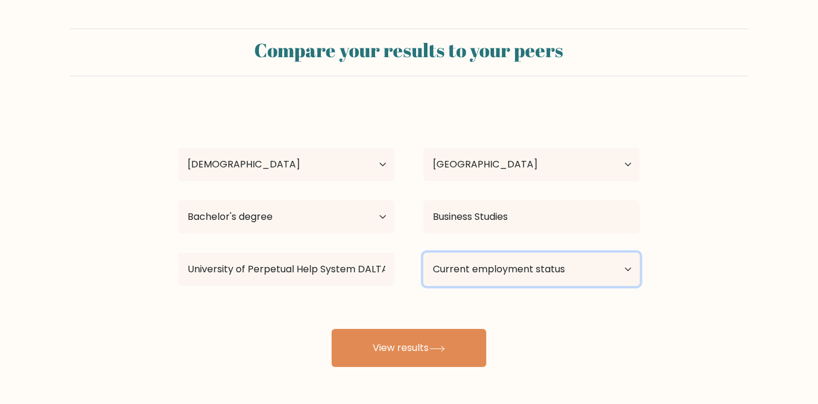
click at [494, 281] on select "Current employment status Employed Student Retired Other / prefer not to answer" at bounding box center [531, 269] width 217 height 33
select select "other"
click at [423, 253] on select "Current employment status Employed Student Retired Other / prefer not to answer" at bounding box center [531, 269] width 217 height 33
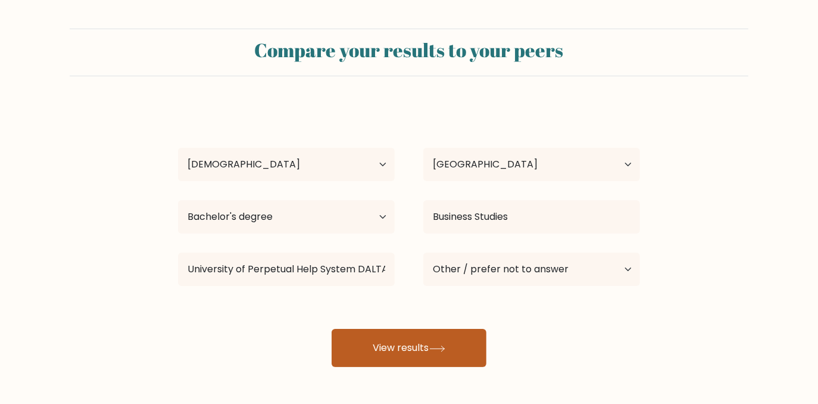
click at [432, 346] on button "View results" at bounding box center [409, 348] width 155 height 38
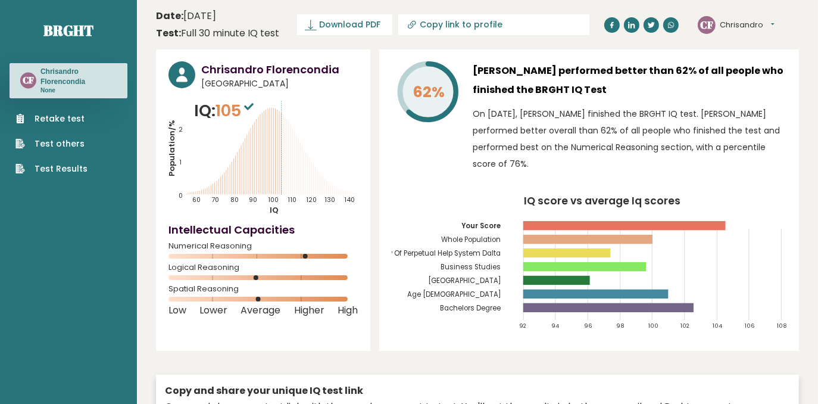
click at [437, 24] on input "Copy link to profile" at bounding box center [502, 25] width 162 height 10
type input "https://brght.org/profile/chrisandro-florencondia/?utm_source=share&utm_medium=…"
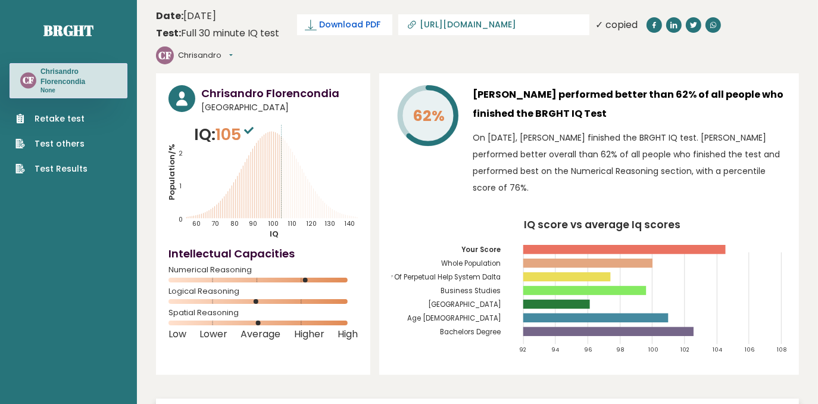
click at [359, 24] on span "Download PDF" at bounding box center [350, 24] width 62 height 13
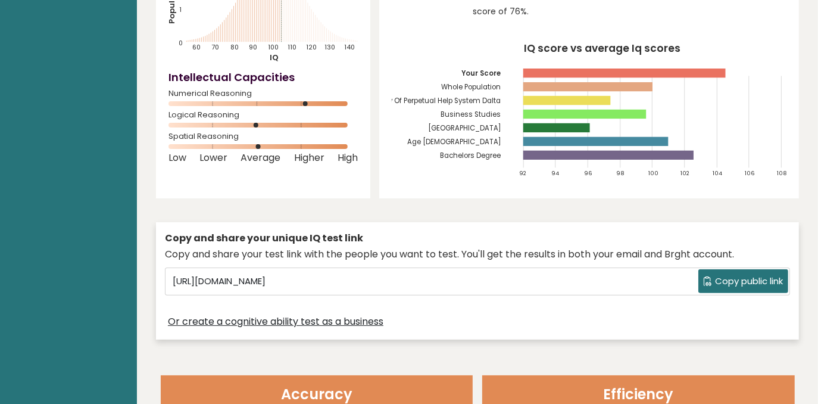
scroll to position [233, 0]
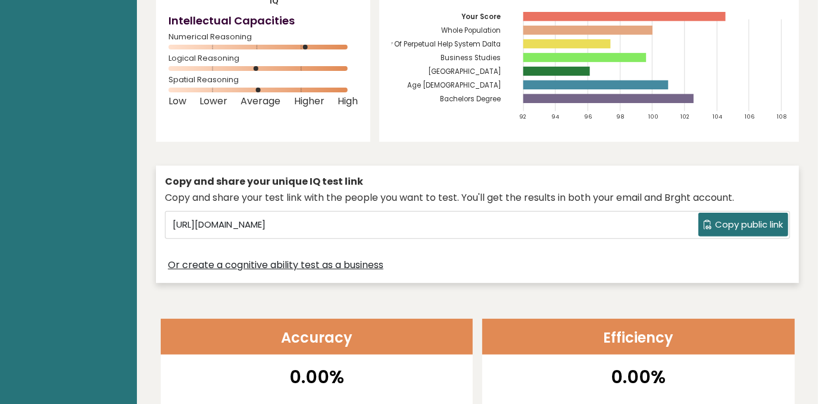
click at [724, 229] on span "Copy public link" at bounding box center [749, 225] width 68 height 14
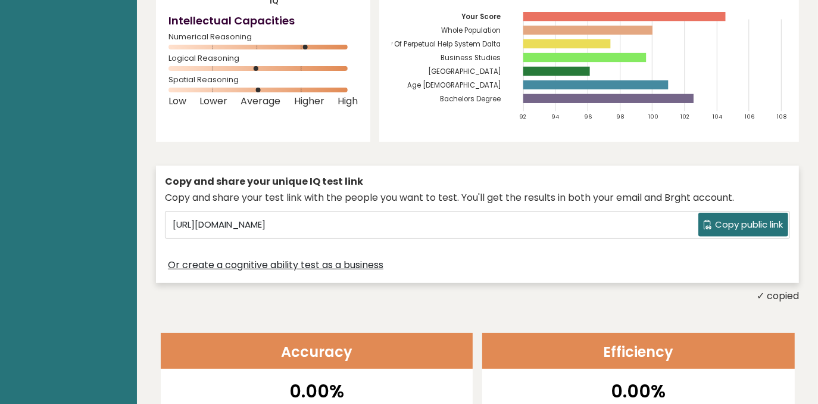
click at [554, 242] on div "Copy and share your unique IQ test link Copy and share your test link with the …" at bounding box center [477, 224] width 643 height 117
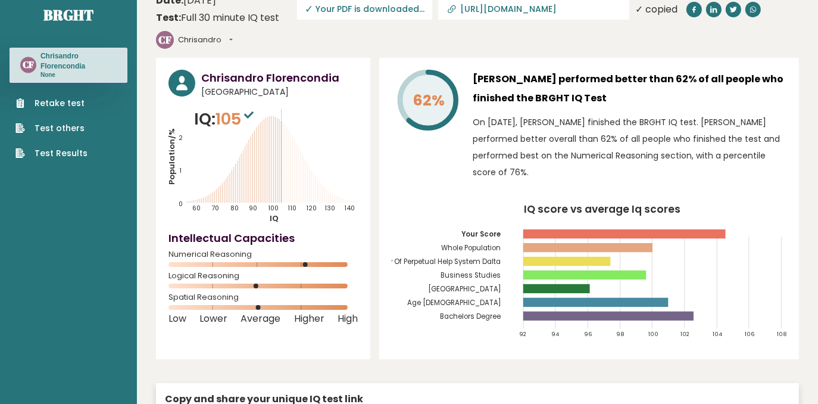
scroll to position [0, 0]
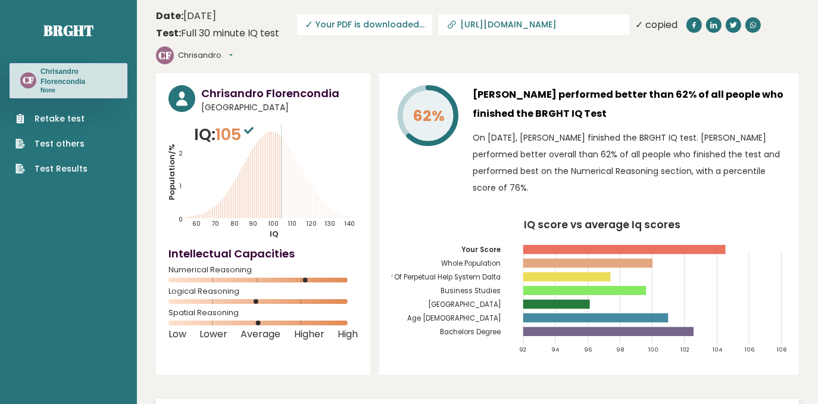
click at [578, 24] on input "https://brght.org/profile/chrisandro-florencondia/?utm_source=share&utm_medium=…" at bounding box center [541, 25] width 162 height 10
click at [232, 55] on button "Chrisandro" at bounding box center [205, 55] width 55 height 12
